Goal: Contribute content: Contribute content

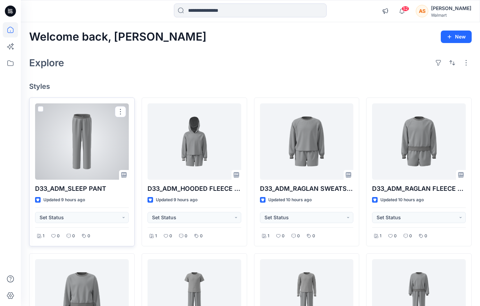
click at [36, 159] on div at bounding box center [82, 141] width 94 height 76
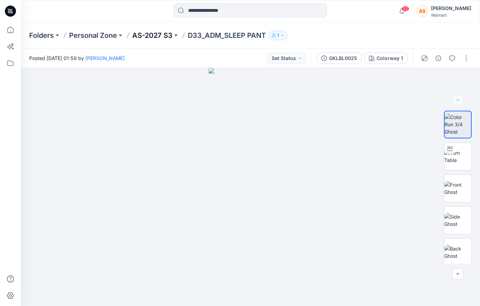
click at [134, 33] on p "AS-2027 S3" at bounding box center [152, 36] width 40 height 10
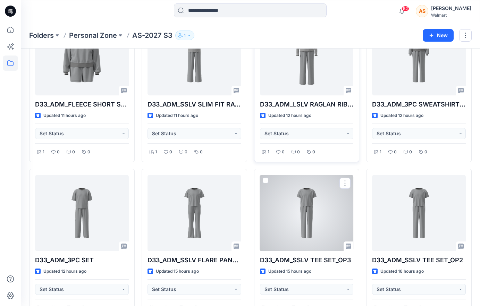
scroll to position [232, 0]
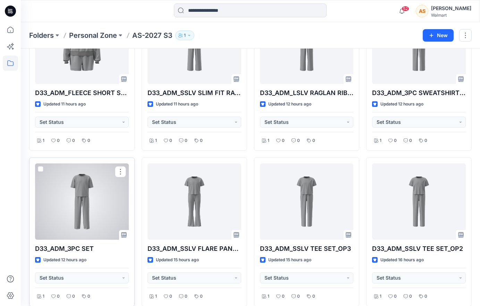
click at [82, 284] on div "D33_ADM_3PC SET Updated 12 hours ago Set Status 1 0 0 0" at bounding box center [81, 231] width 105 height 149
click at [82, 281] on button "Set Status" at bounding box center [82, 277] width 94 height 11
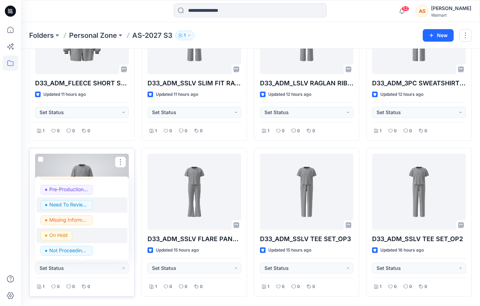
scroll to position [243, 0]
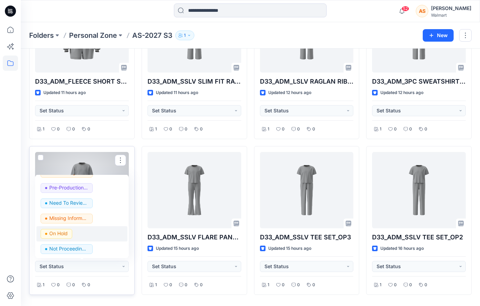
click at [65, 233] on p "On Hold" at bounding box center [58, 233] width 18 height 9
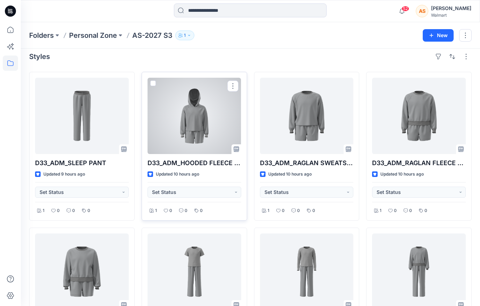
scroll to position [8, 0]
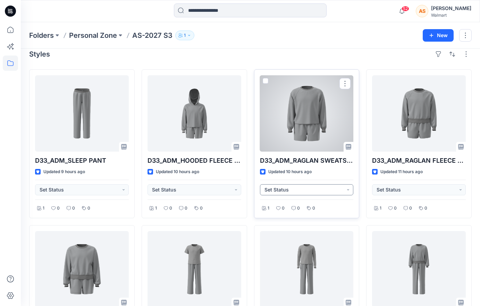
click at [344, 189] on button "Set Status" at bounding box center [307, 189] width 94 height 11
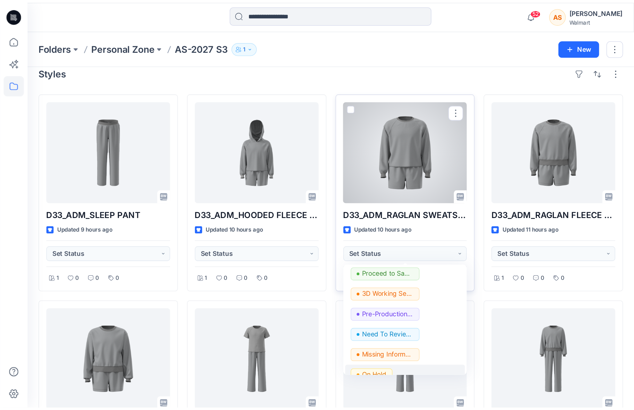
scroll to position [87, 0]
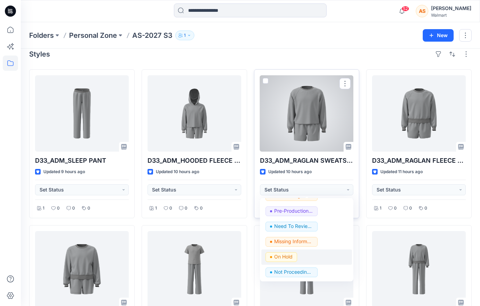
click at [295, 256] on span "On Hold" at bounding box center [281, 257] width 32 height 10
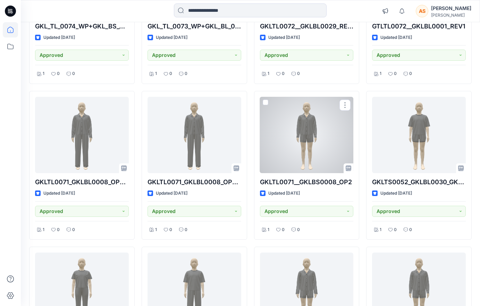
scroll to position [633, 0]
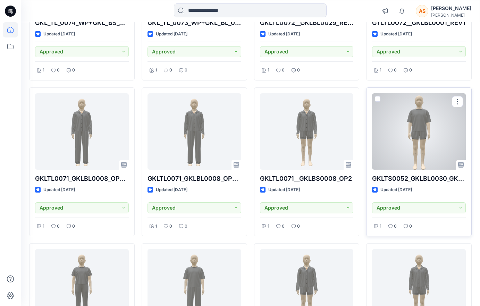
click at [421, 136] on div at bounding box center [419, 131] width 94 height 76
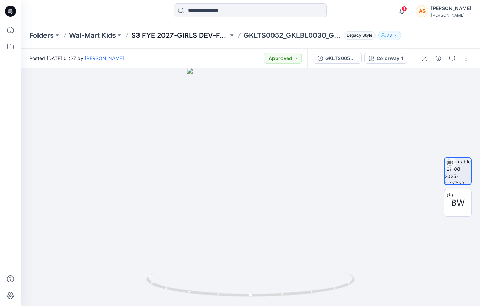
click at [191, 38] on p "S3 FYE 2027-GIRLS DEV-FASHION" at bounding box center [179, 36] width 97 height 10
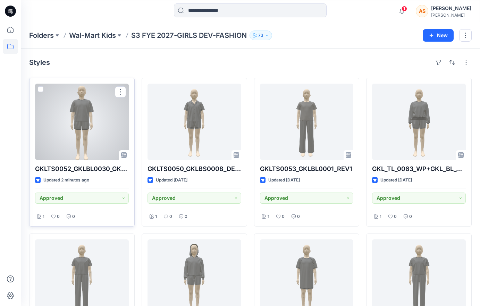
click at [76, 139] on div at bounding box center [82, 122] width 94 height 76
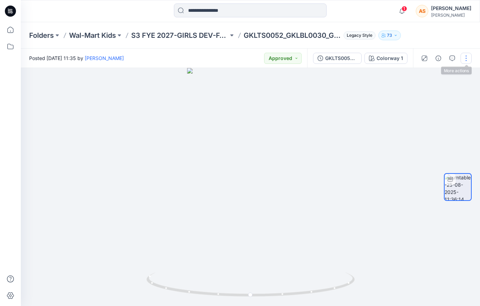
click at [467, 60] on button "button" at bounding box center [465, 58] width 11 height 11
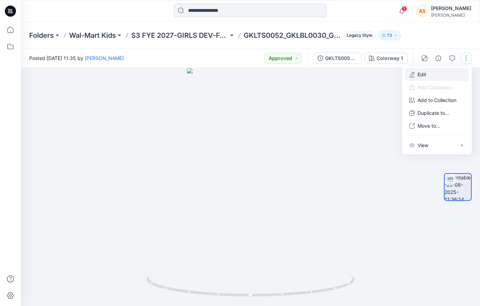
click at [433, 77] on button "Edit" at bounding box center [437, 74] width 64 height 13
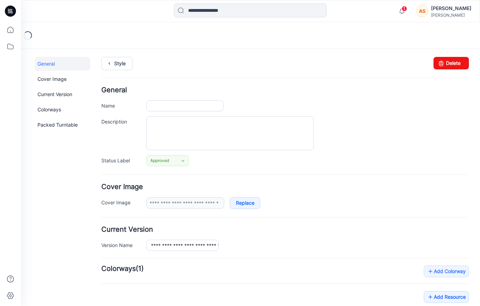
type input "**********"
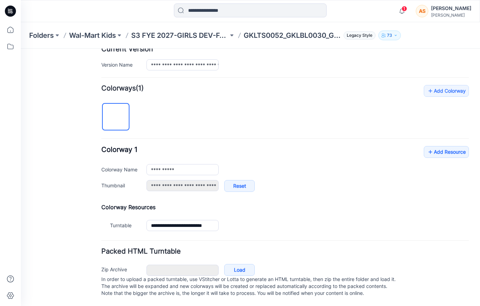
scroll to position [99, 0]
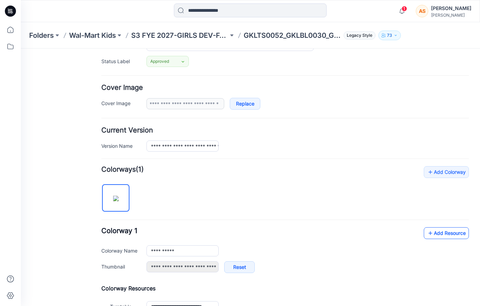
click at [440, 233] on link "Add Resource" at bounding box center [445, 233] width 45 height 12
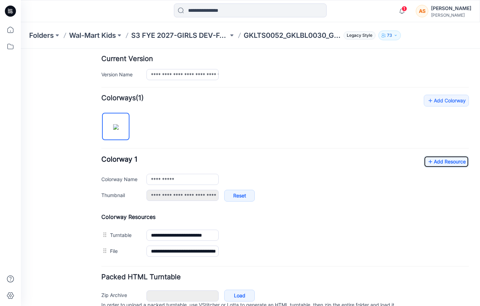
scroll to position [0, 0]
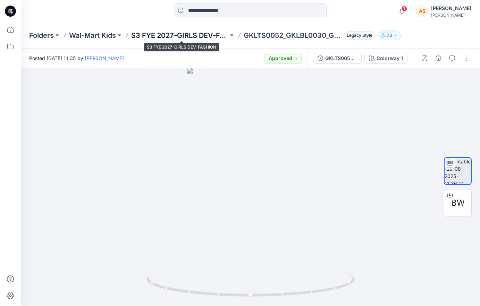
click at [174, 37] on p "S3 FYE 2027-GIRLS DEV-FASHION" at bounding box center [179, 36] width 97 height 10
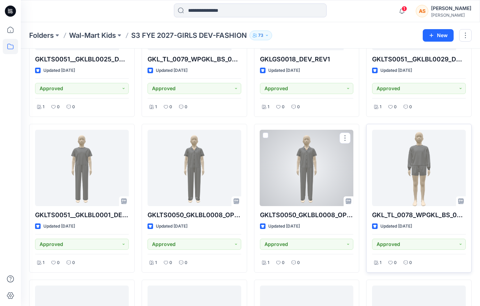
scroll to position [267, 0]
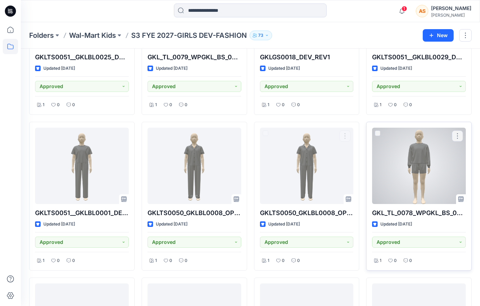
click at [442, 182] on div at bounding box center [419, 166] width 94 height 76
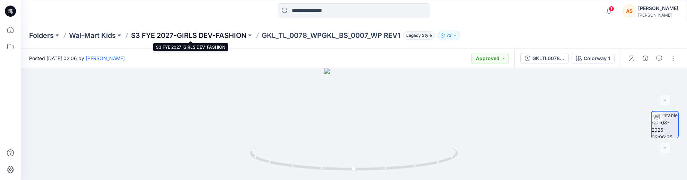
click at [171, 34] on p "S3 FYE 2027-GIRLS DEV-FASHION" at bounding box center [188, 36] width 115 height 10
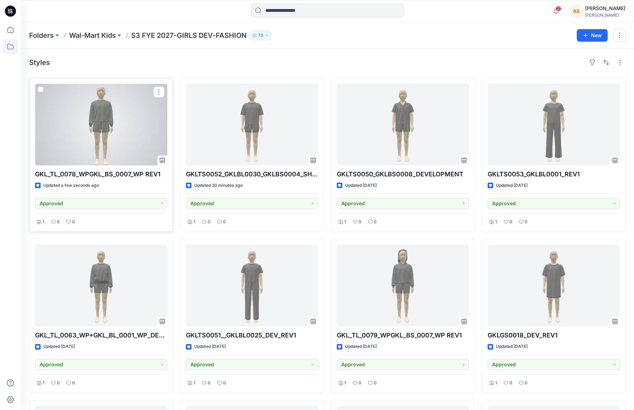
click at [125, 133] on div at bounding box center [101, 125] width 132 height 82
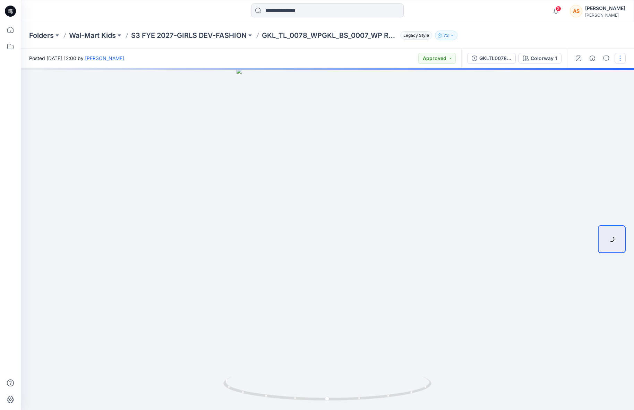
click at [622, 59] on button "button" at bounding box center [620, 58] width 11 height 11
click at [589, 76] on button "Edit" at bounding box center [591, 74] width 64 height 13
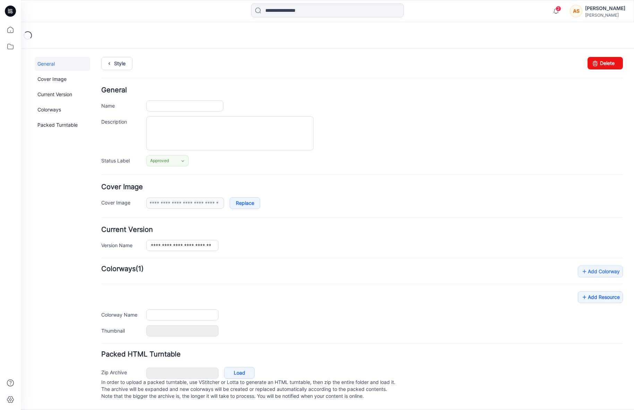
type input "**********"
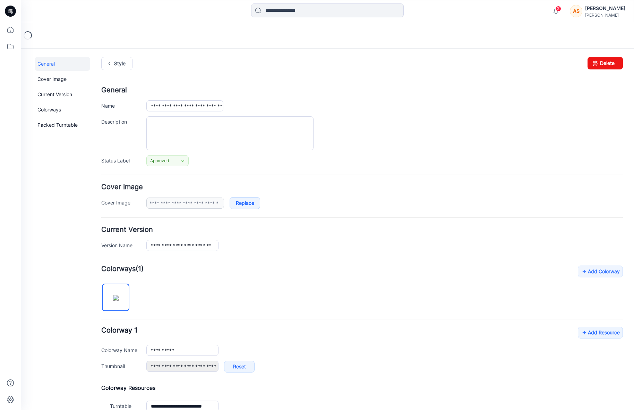
click at [600, 297] on div "**********" at bounding box center [362, 339] width 522 height 148
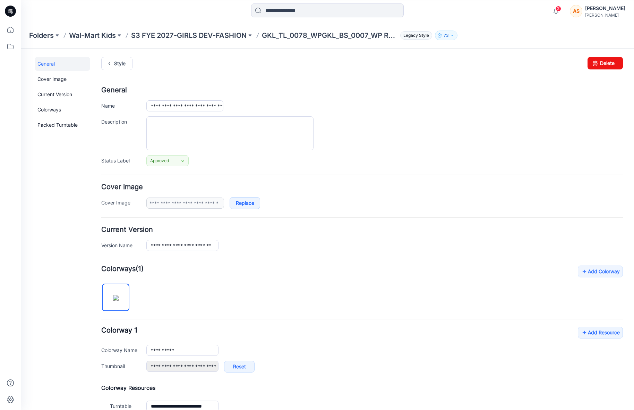
click at [593, 320] on div "**********" at bounding box center [362, 339] width 522 height 148
click at [590, 330] on link "Add Resource" at bounding box center [600, 332] width 45 height 12
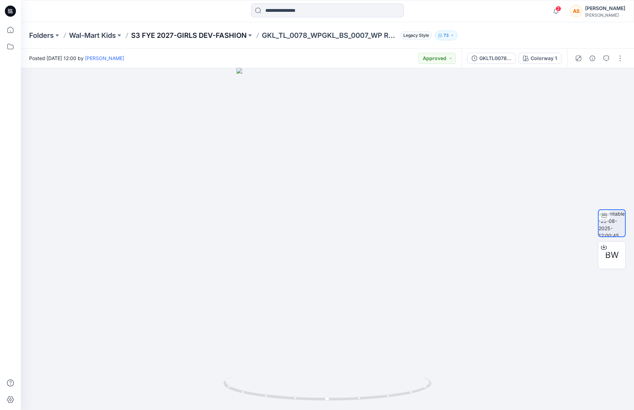
click at [223, 35] on p "S3 FYE 2027-GIRLS DEV-FASHION" at bounding box center [188, 36] width 115 height 10
